Goal: Information Seeking & Learning: Learn about a topic

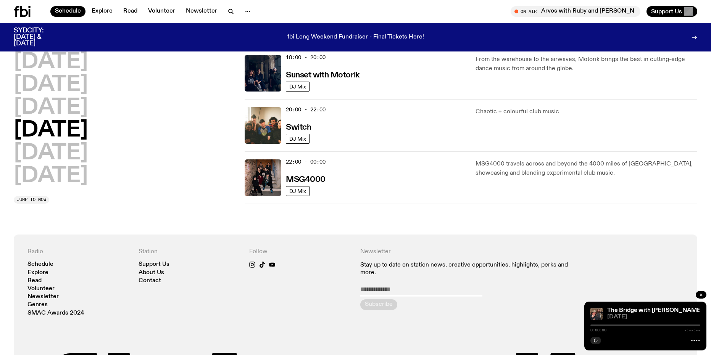
scroll to position [340, 0]
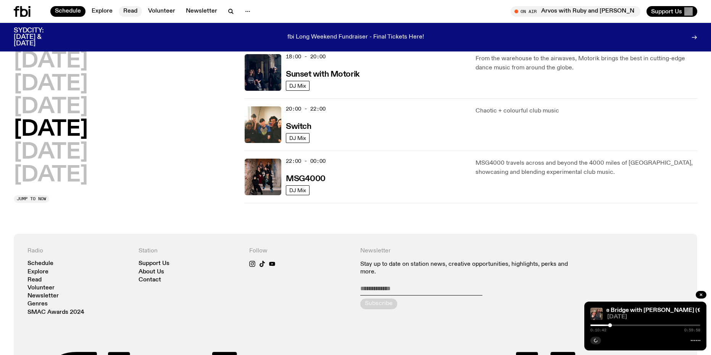
click at [135, 11] on link "Read" at bounding box center [130, 11] width 23 height 11
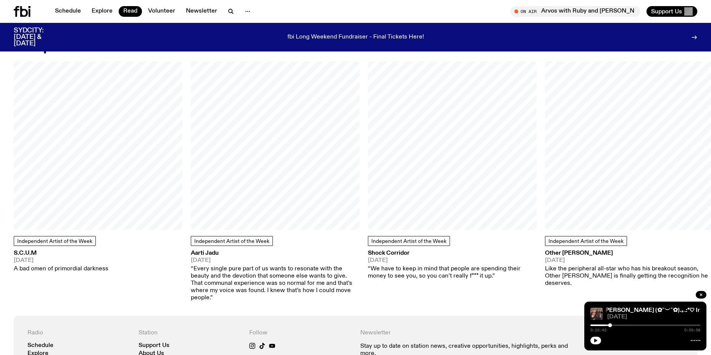
scroll to position [643, 0]
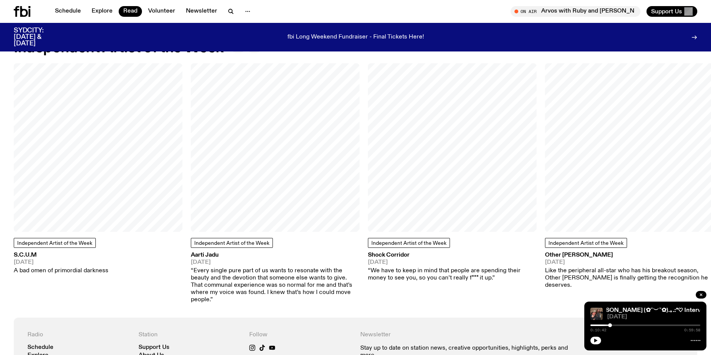
click at [211, 253] on h3 "Aarti Jadu" at bounding box center [275, 256] width 169 height 6
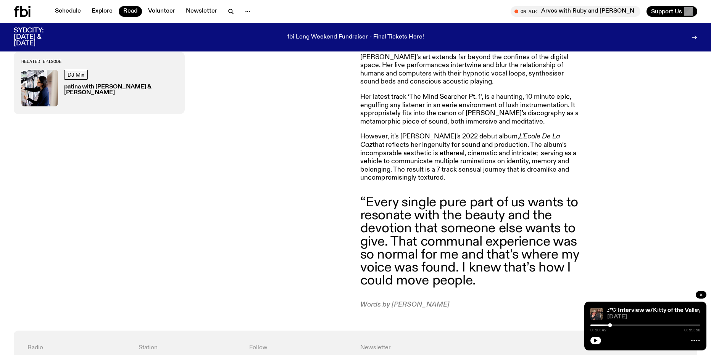
scroll to position [375, 0]
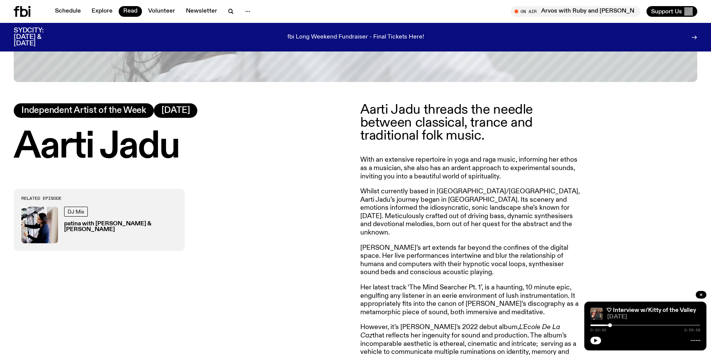
click at [311, 322] on div "Aarti Jadu threads the needle between classical, trance and traditional folk mu…" at bounding box center [355, 302] width 711 height 440
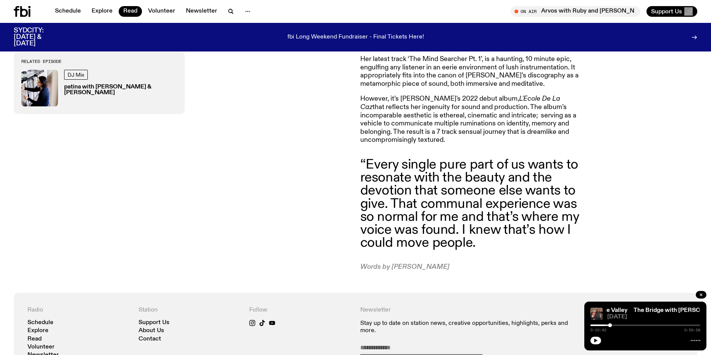
scroll to position [566, 0]
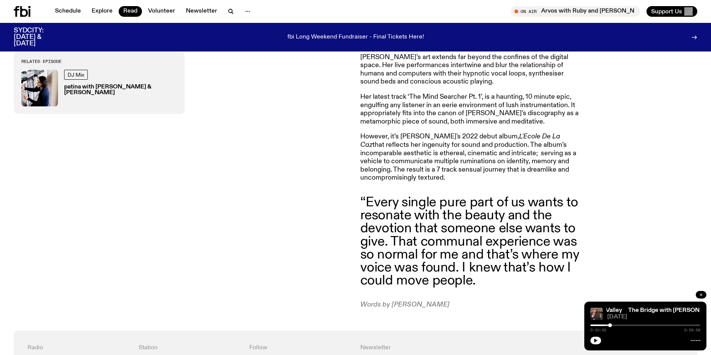
click at [701, 294] on icon "button" at bounding box center [701, 295] width 5 height 5
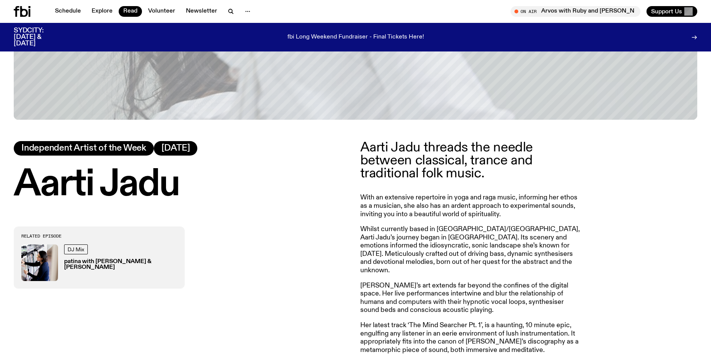
scroll to position [643, 0]
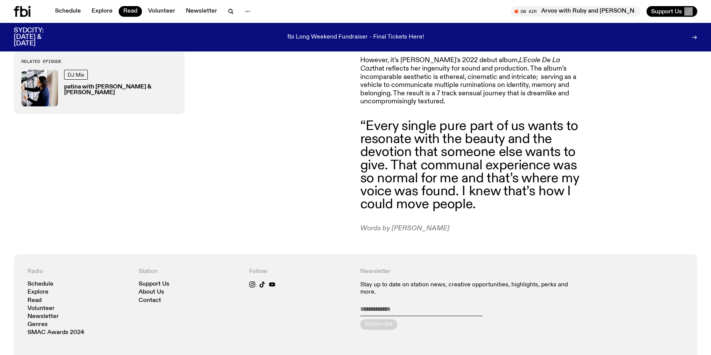
click at [421, 178] on blockquote "“Every single pure part of us wants to resonate with the beauty and the devotio…" at bounding box center [470, 165] width 220 height 91
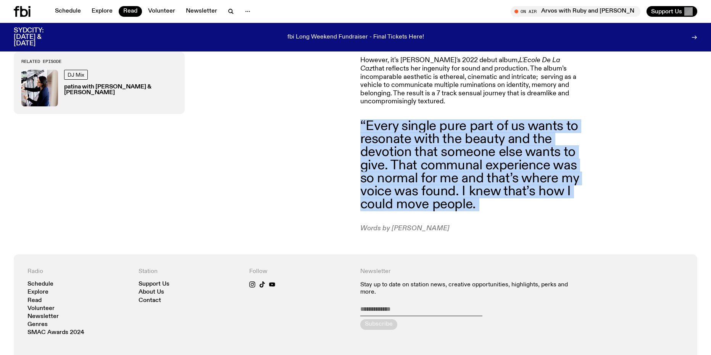
click at [437, 170] on blockquote "“Every single pure part of us wants to resonate with the beauty and the devotio…" at bounding box center [470, 165] width 220 height 91
click at [494, 193] on blockquote "“Every single pure part of us wants to resonate with the beauty and the devotio…" at bounding box center [470, 165] width 220 height 91
click at [540, 205] on article "Aarti Jadu threads the needle between classical, trance and traditional folk mu…" at bounding box center [470, 34] width 220 height 397
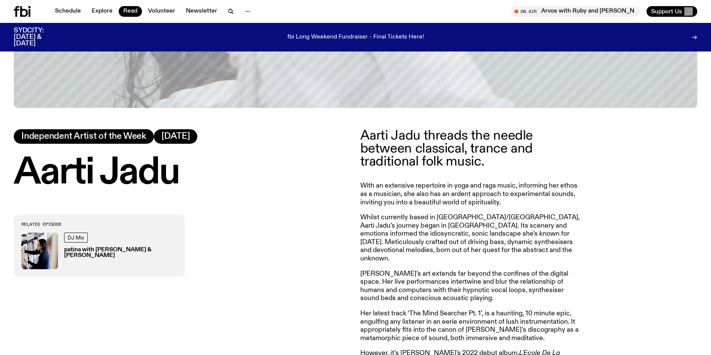
scroll to position [414, 0]
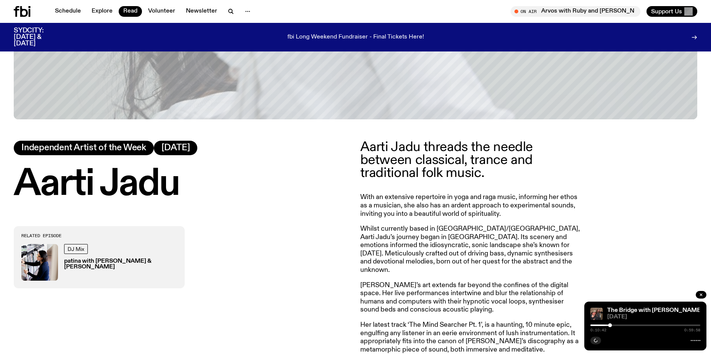
scroll to position [375, 0]
